Goal: Check status: Check status

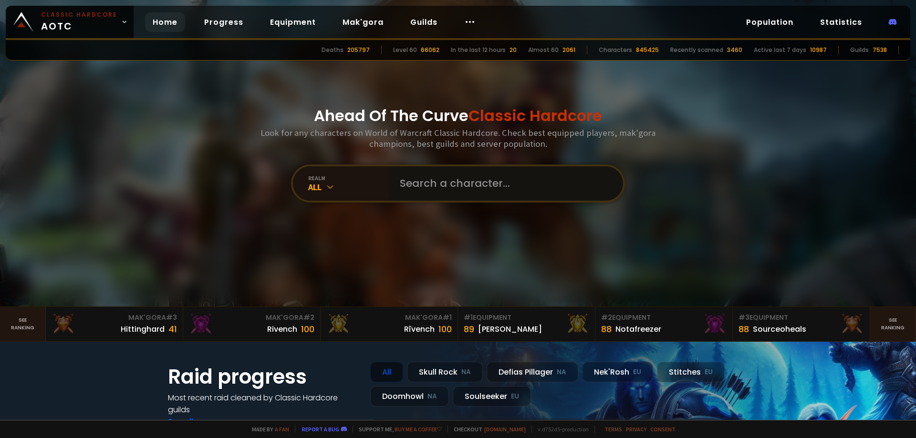
click at [444, 180] on input "text" at bounding box center [502, 183] width 217 height 34
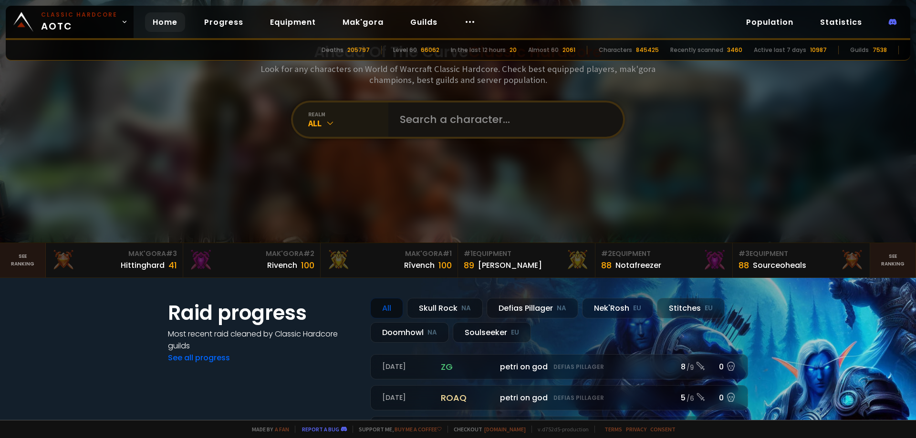
scroll to position [63, 0]
click at [420, 123] on input "text" at bounding box center [502, 120] width 217 height 34
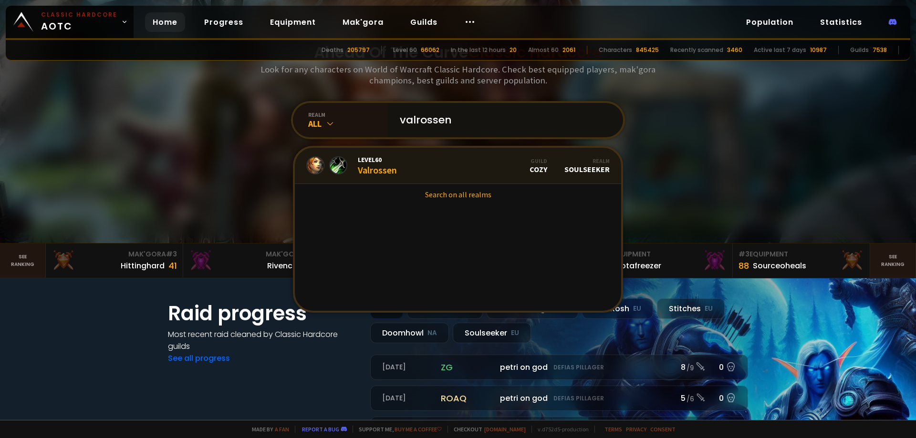
type input "valrossen"
click at [371, 164] on div "Level 60 Valrossen" at bounding box center [377, 165] width 39 height 21
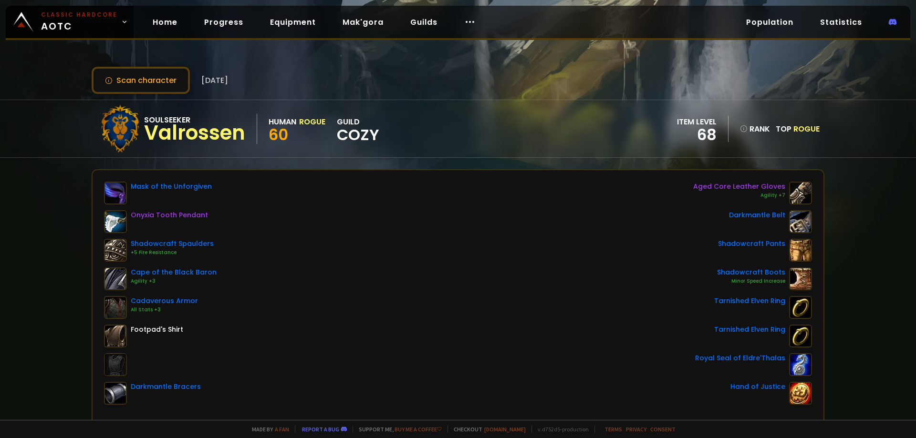
click at [796, 128] on span "Rogue" at bounding box center [806, 129] width 26 height 11
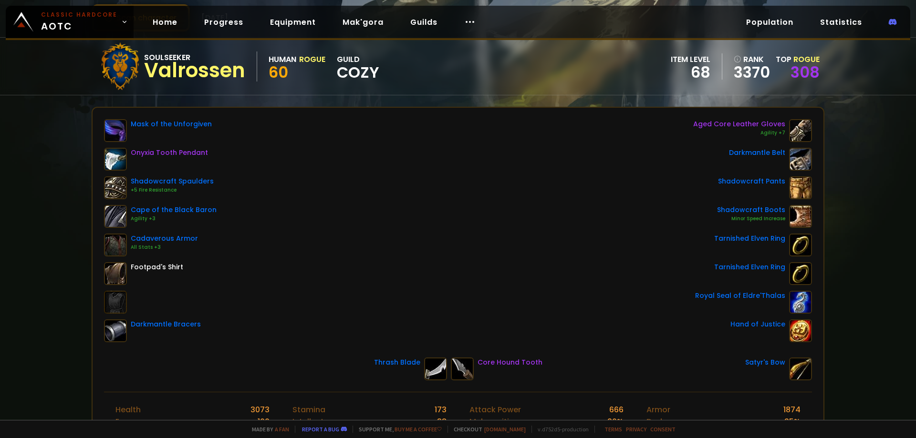
scroll to position [48, 0]
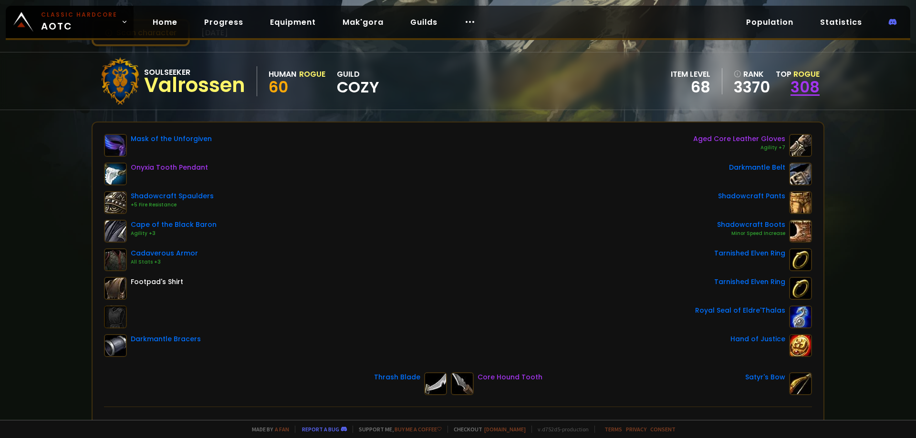
click at [805, 86] on link "308" at bounding box center [804, 86] width 29 height 21
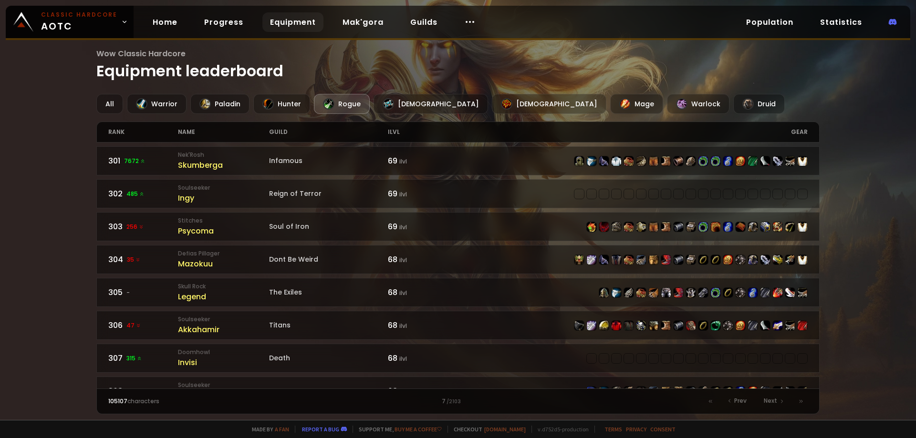
scroll to position [234, 0]
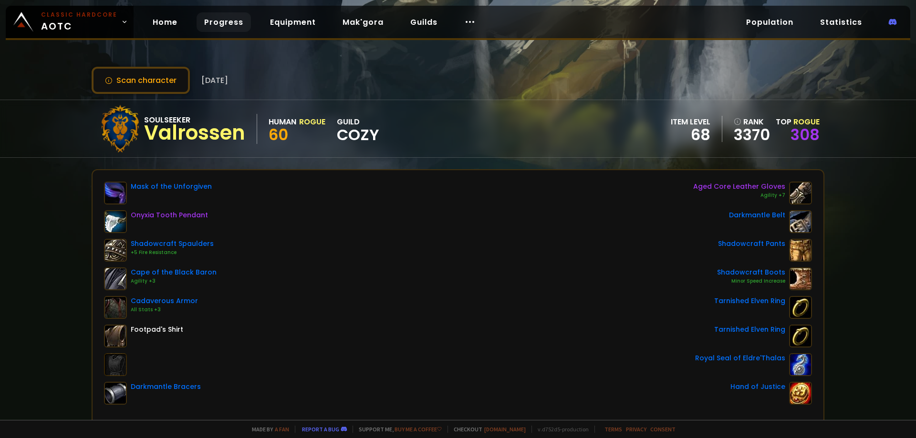
click at [224, 27] on link "Progress" at bounding box center [223, 22] width 54 height 20
